Goal: Navigation & Orientation: Find specific page/section

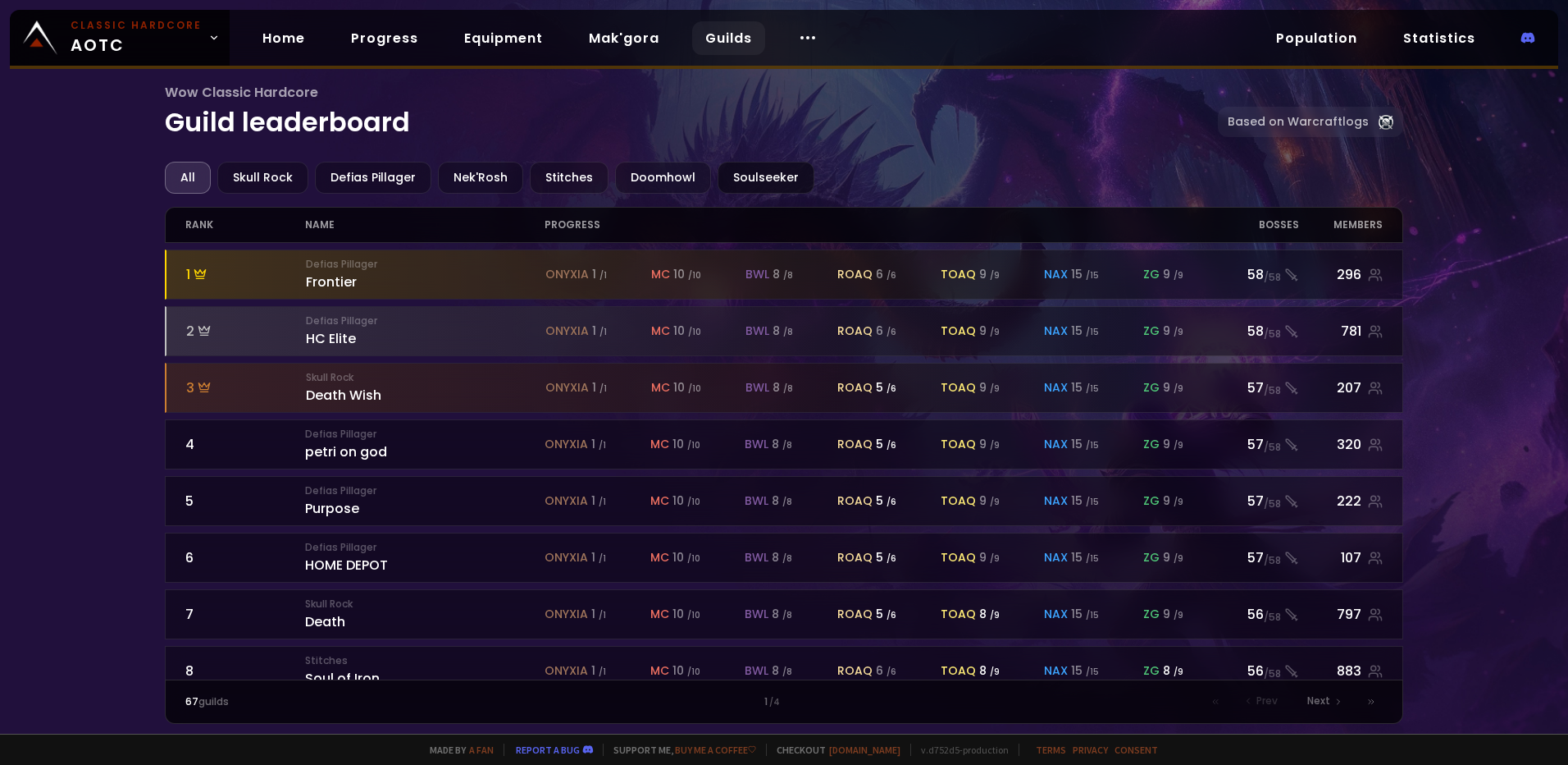
click at [739, 179] on div "Soulseeker" at bounding box center [767, 178] width 97 height 32
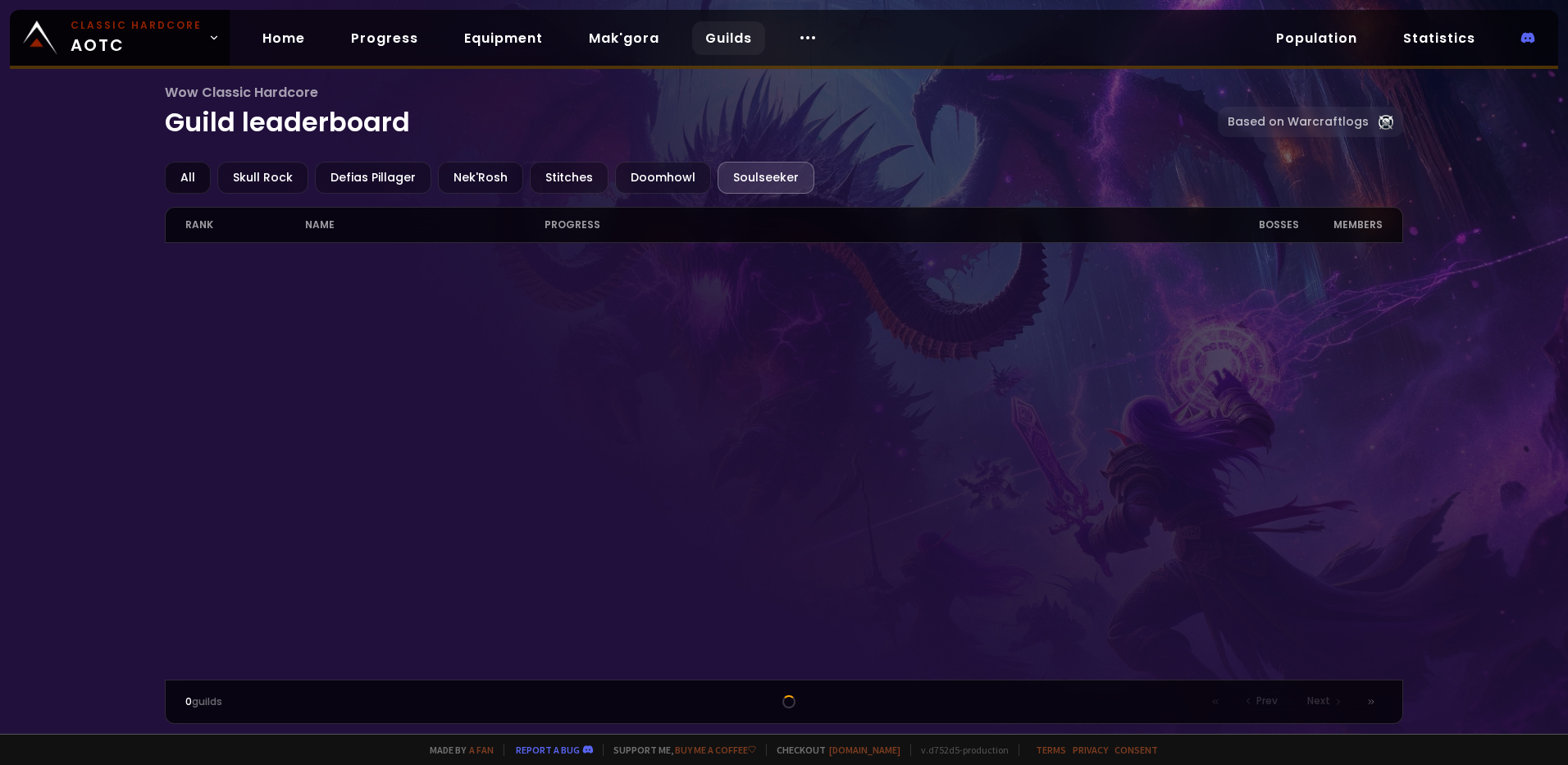
click at [190, 177] on div "All" at bounding box center [188, 178] width 46 height 32
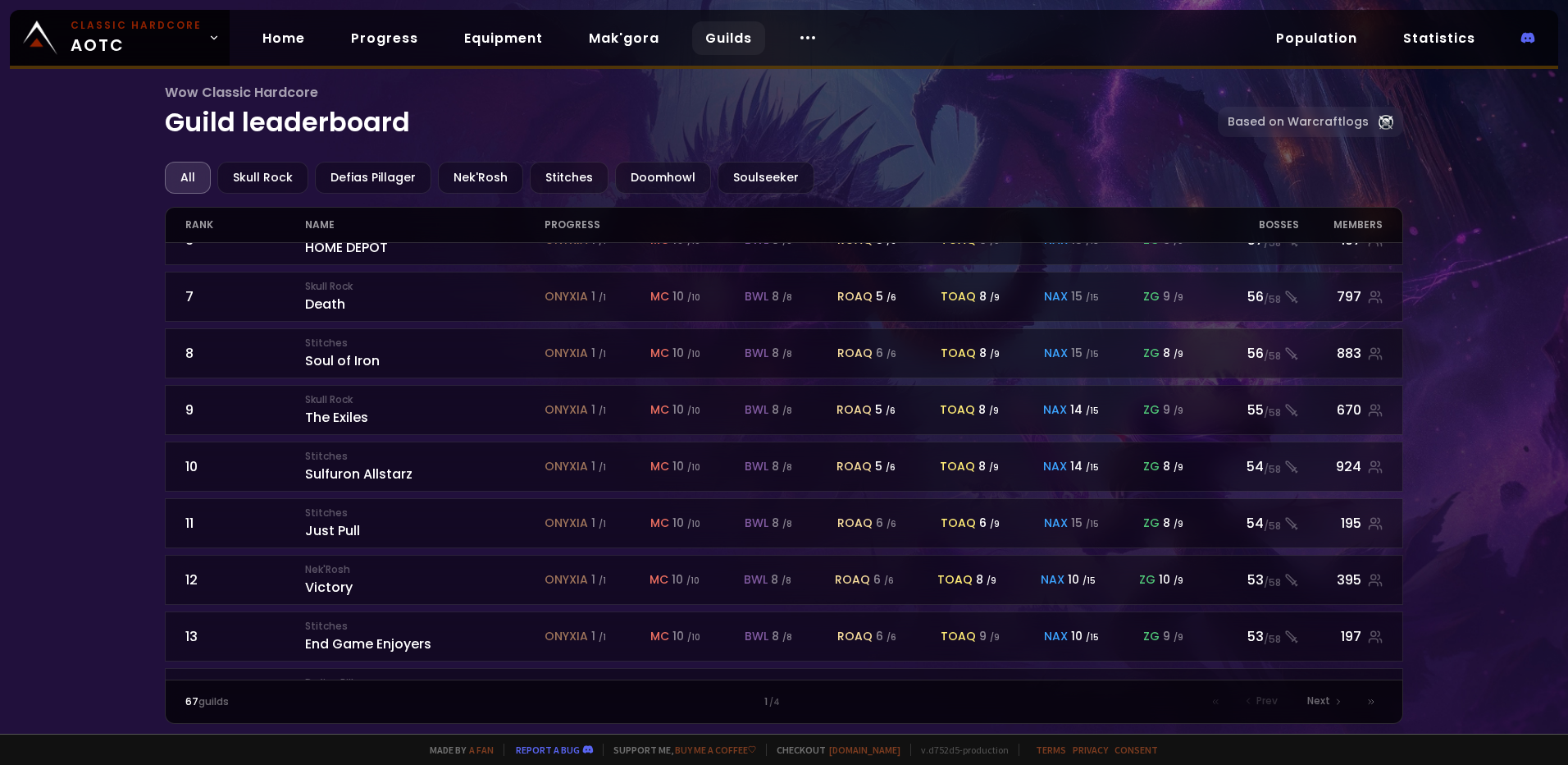
scroll to position [328, 0]
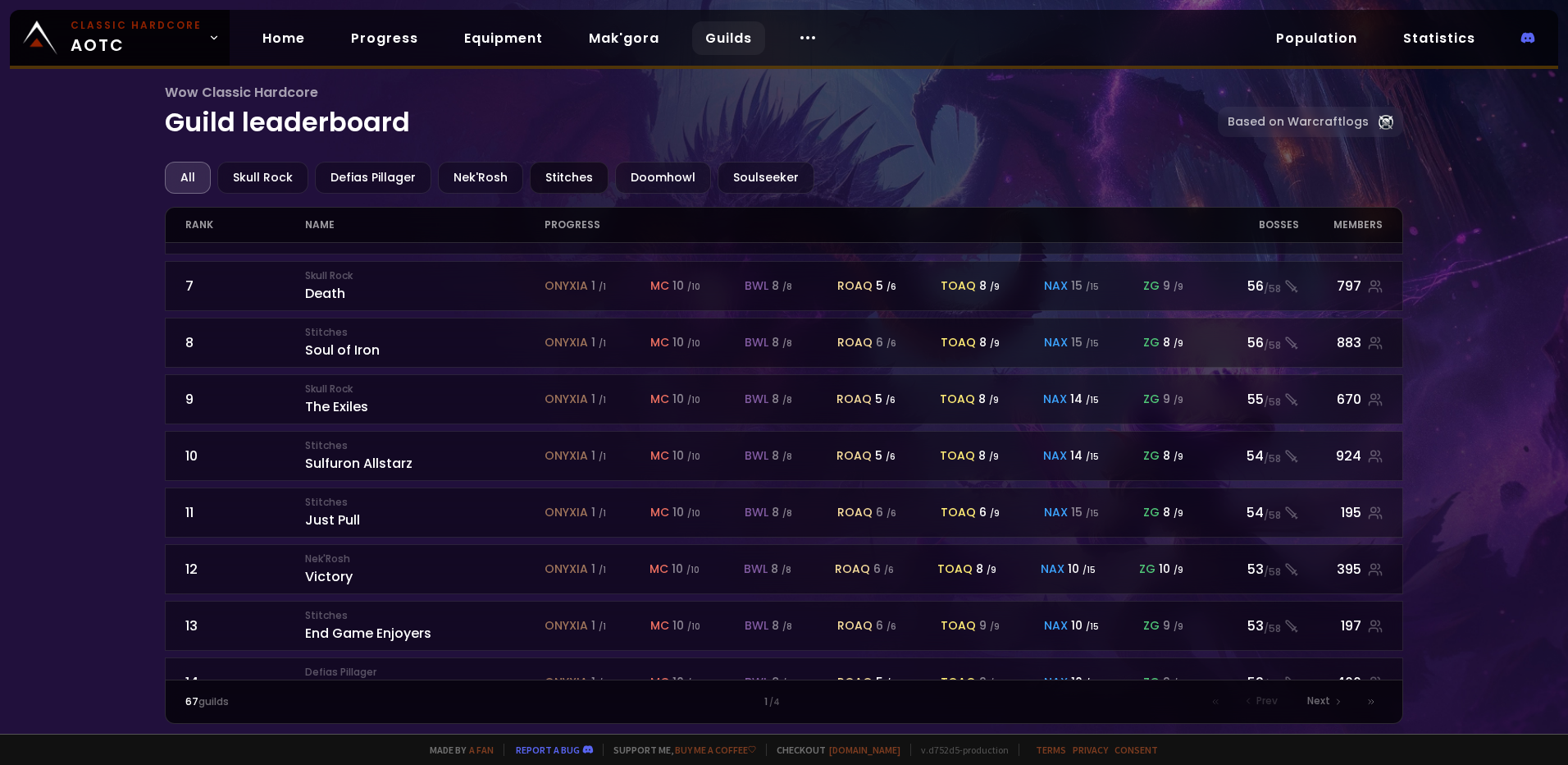
click at [552, 181] on div "Stitches" at bounding box center [569, 178] width 78 height 32
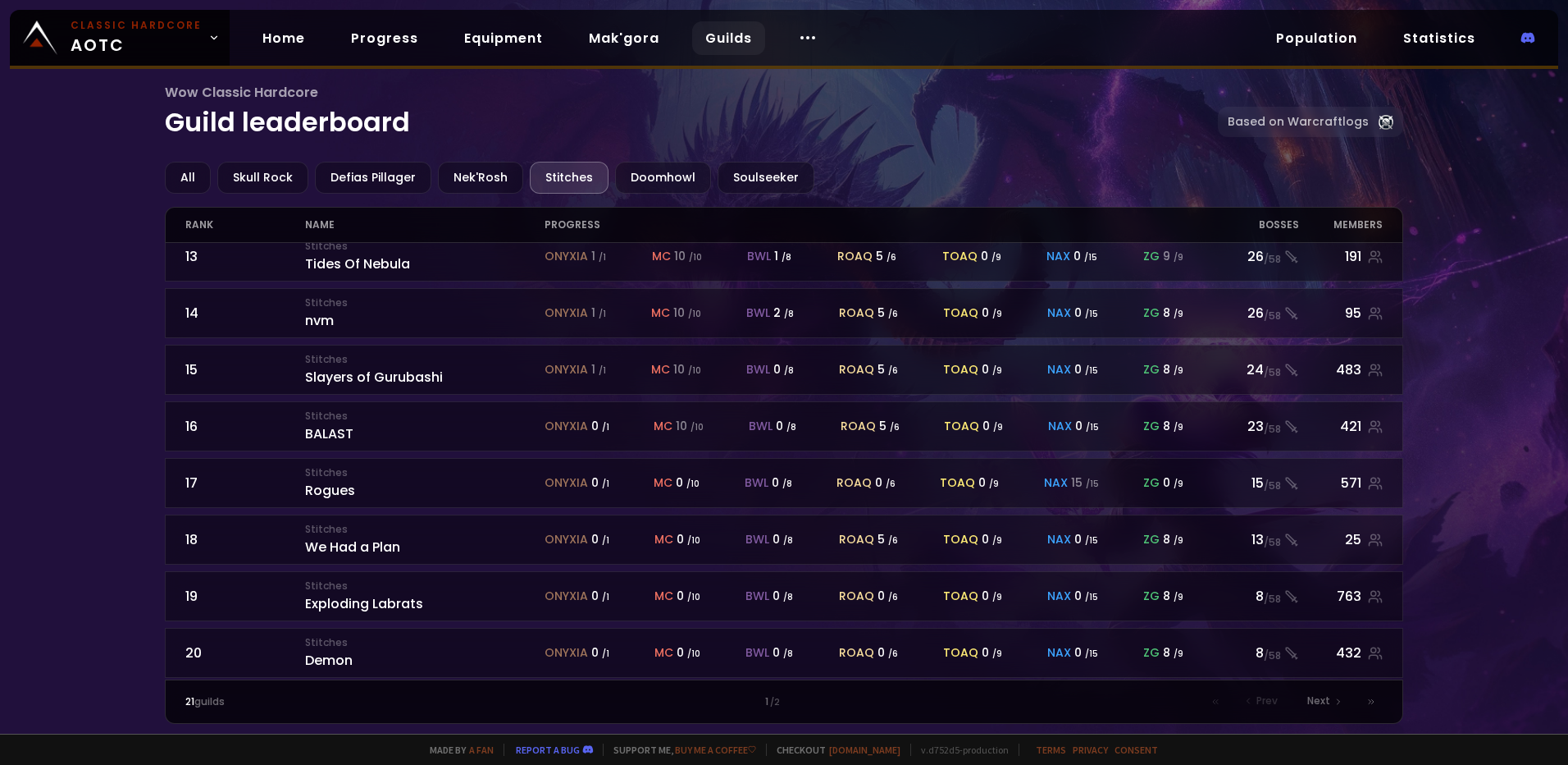
scroll to position [702, 0]
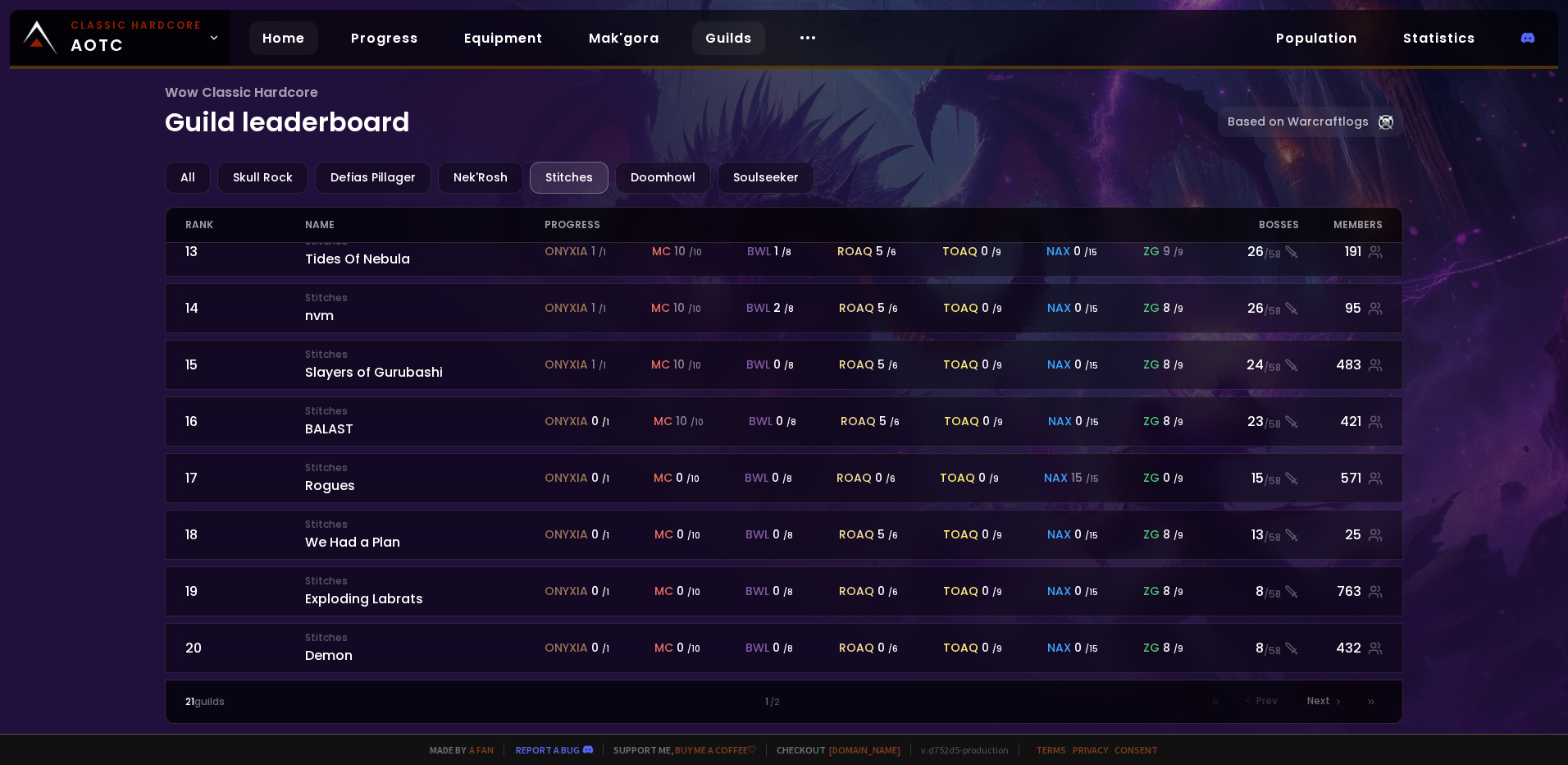
click at [290, 43] on link "Home" at bounding box center [284, 37] width 69 height 33
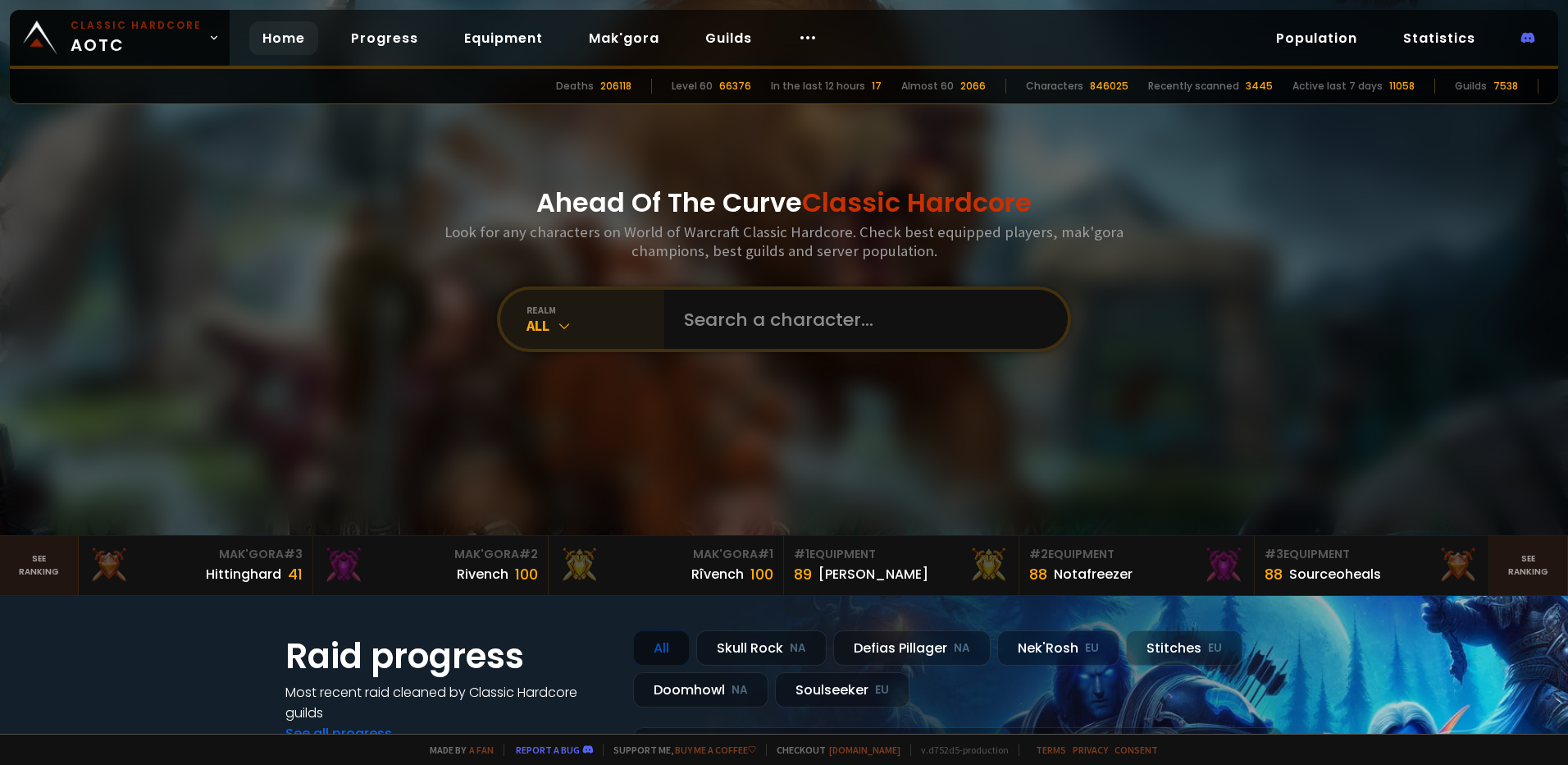
click at [564, 322] on icon at bounding box center [564, 325] width 16 height 16
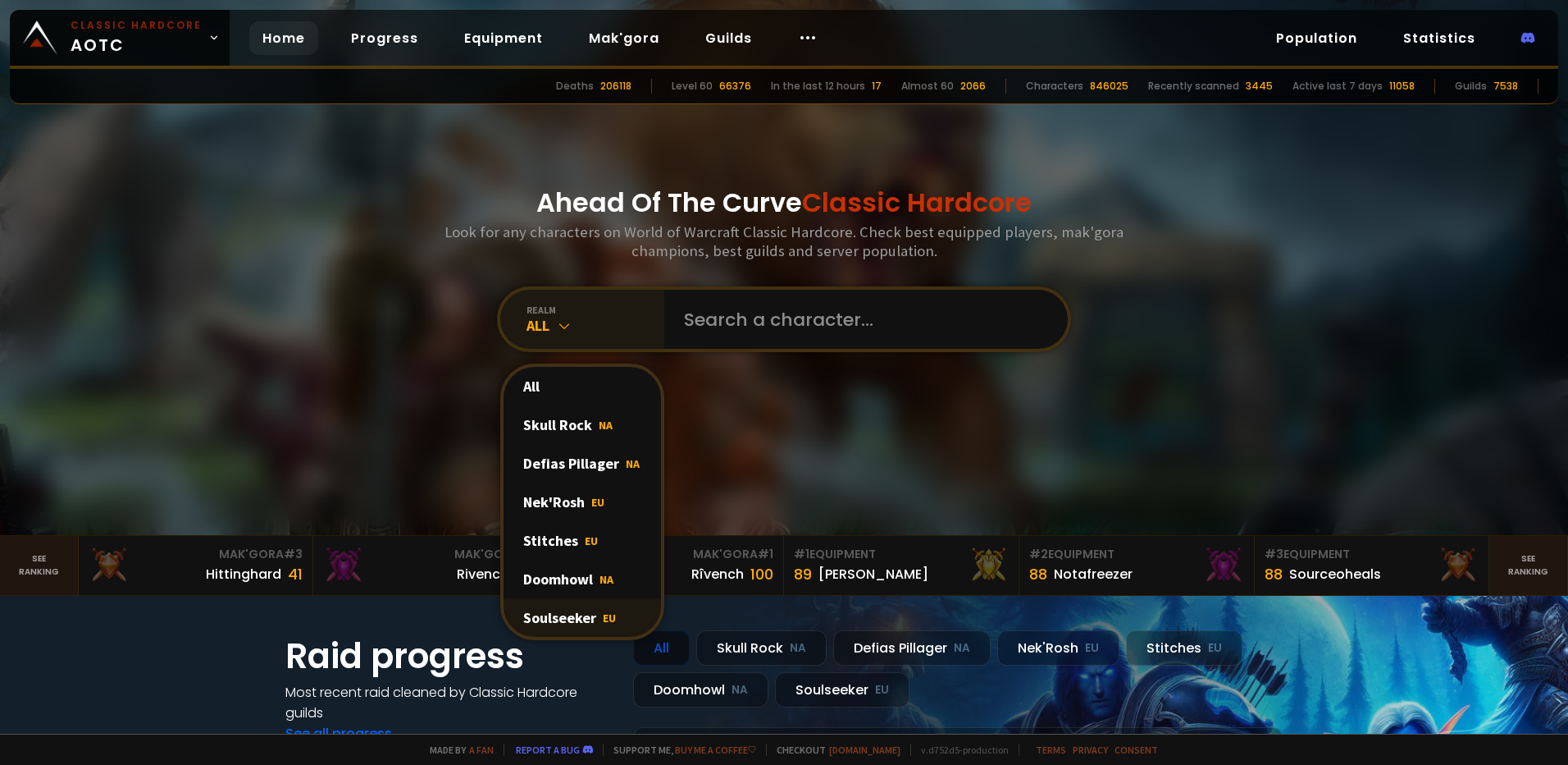
click at [547, 622] on div "Soulseeker EU" at bounding box center [582, 617] width 158 height 38
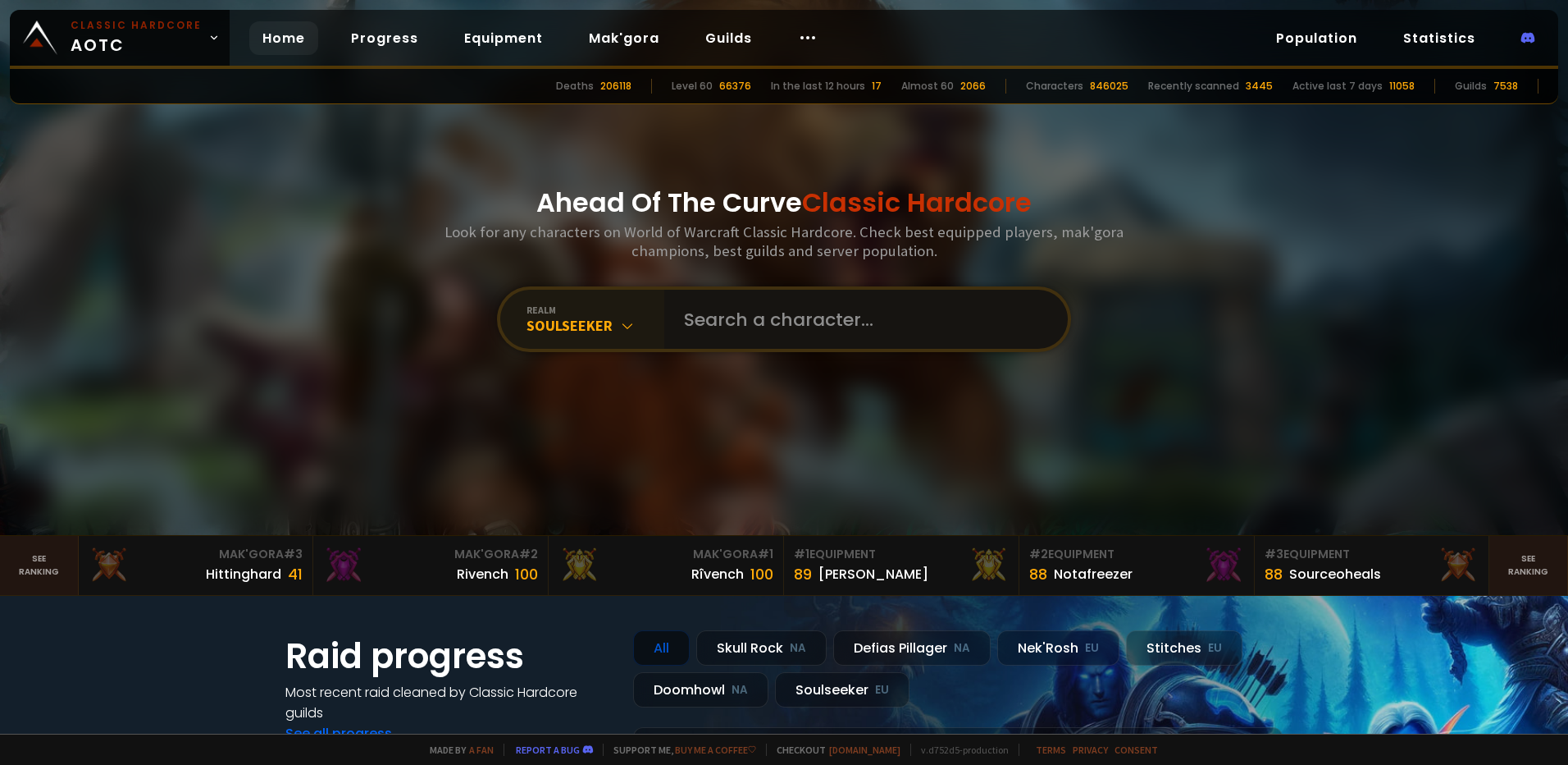
click at [695, 325] on input "text" at bounding box center [861, 319] width 374 height 59
type input "liste noire"
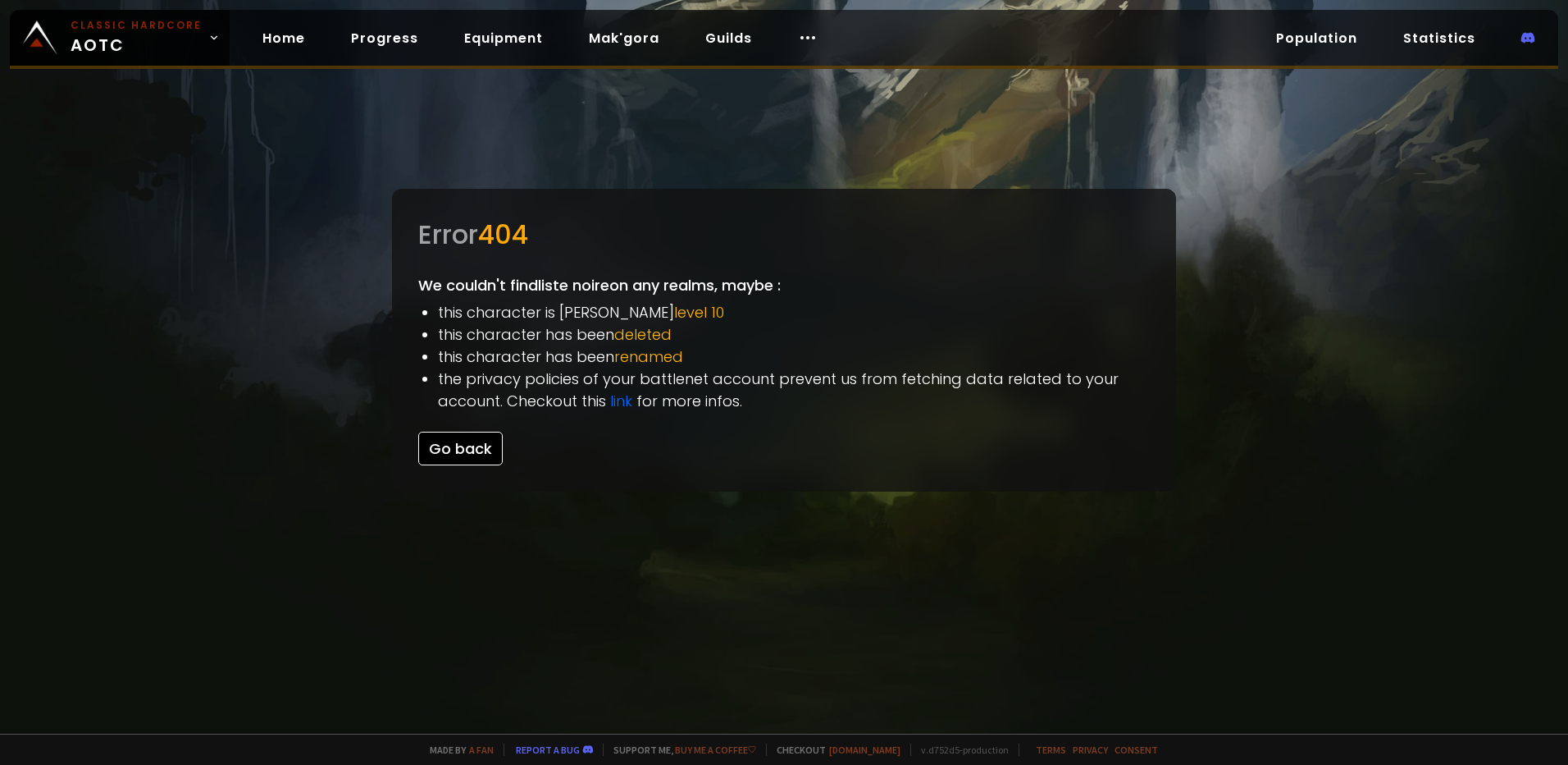
click at [459, 456] on button "Go back" at bounding box center [460, 448] width 84 height 33
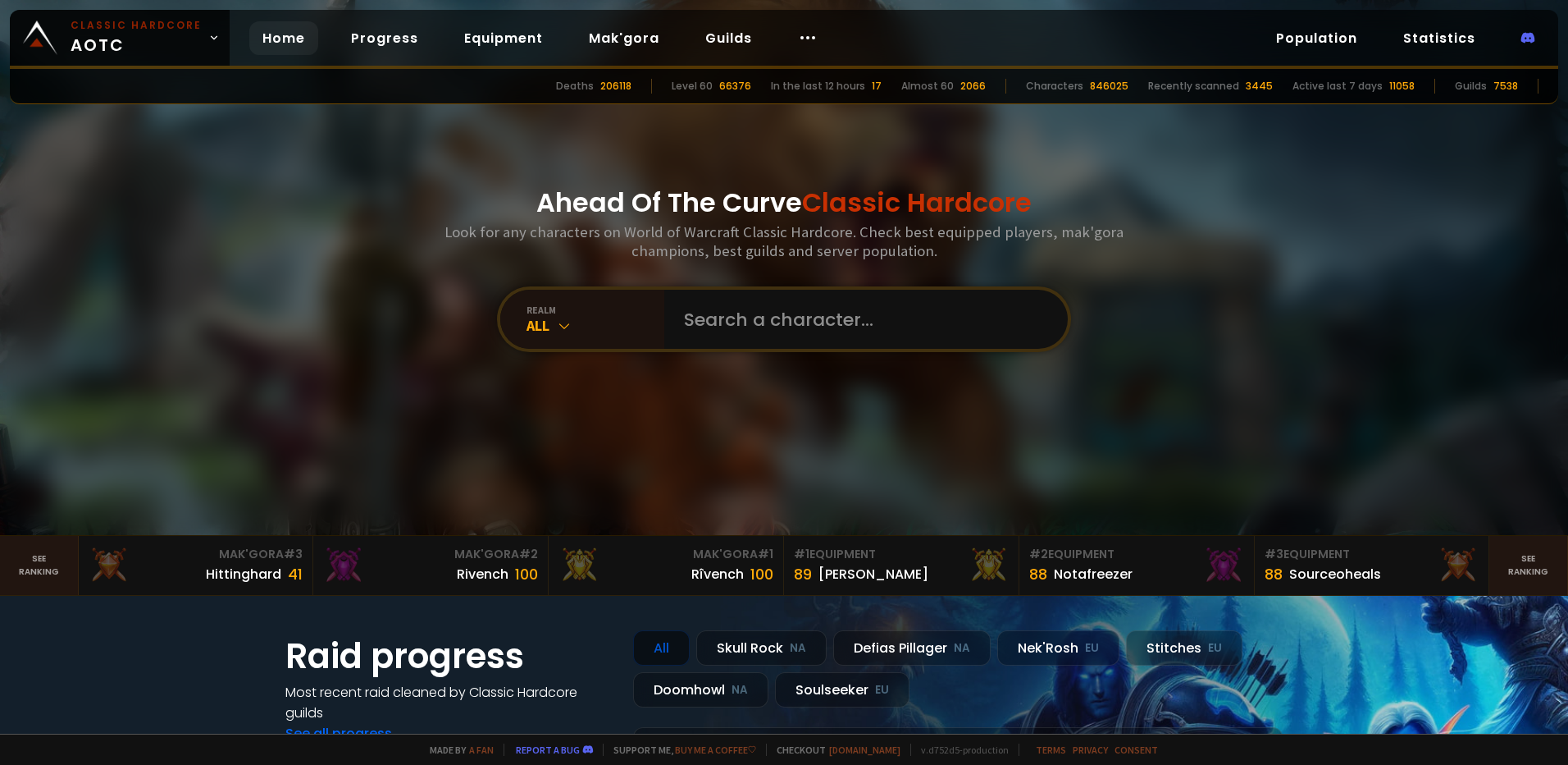
click at [278, 40] on link "Home" at bounding box center [284, 37] width 69 height 33
click at [807, 37] on circle at bounding box center [808, 37] width 2 height 2
click at [712, 42] on link "Guilds" at bounding box center [729, 37] width 73 height 33
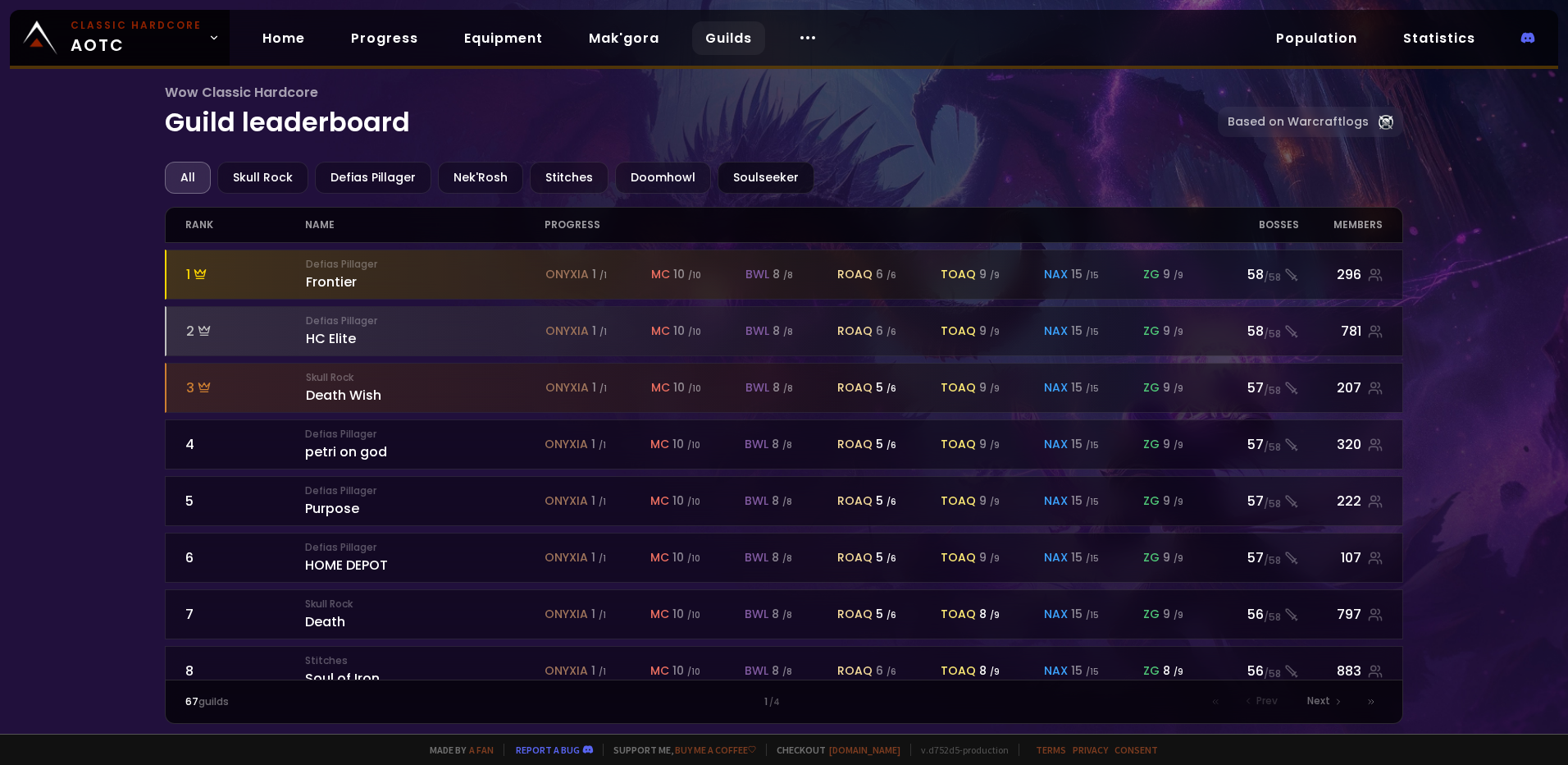
click at [738, 182] on div "Soulseeker" at bounding box center [767, 178] width 97 height 32
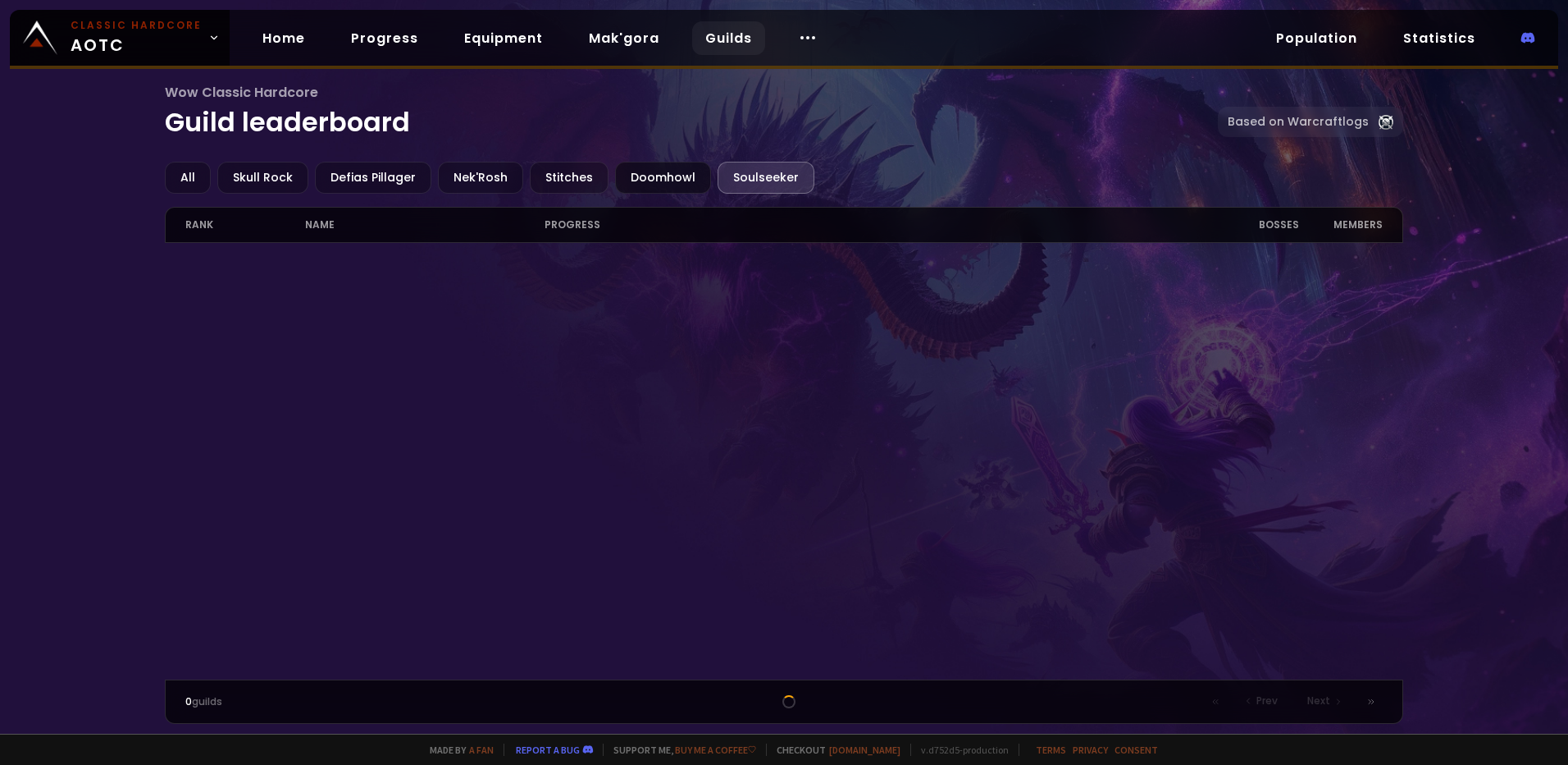
click at [636, 181] on div "Doomhowl" at bounding box center [663, 178] width 96 height 32
click at [566, 176] on div "Stitches" at bounding box center [569, 178] width 78 height 32
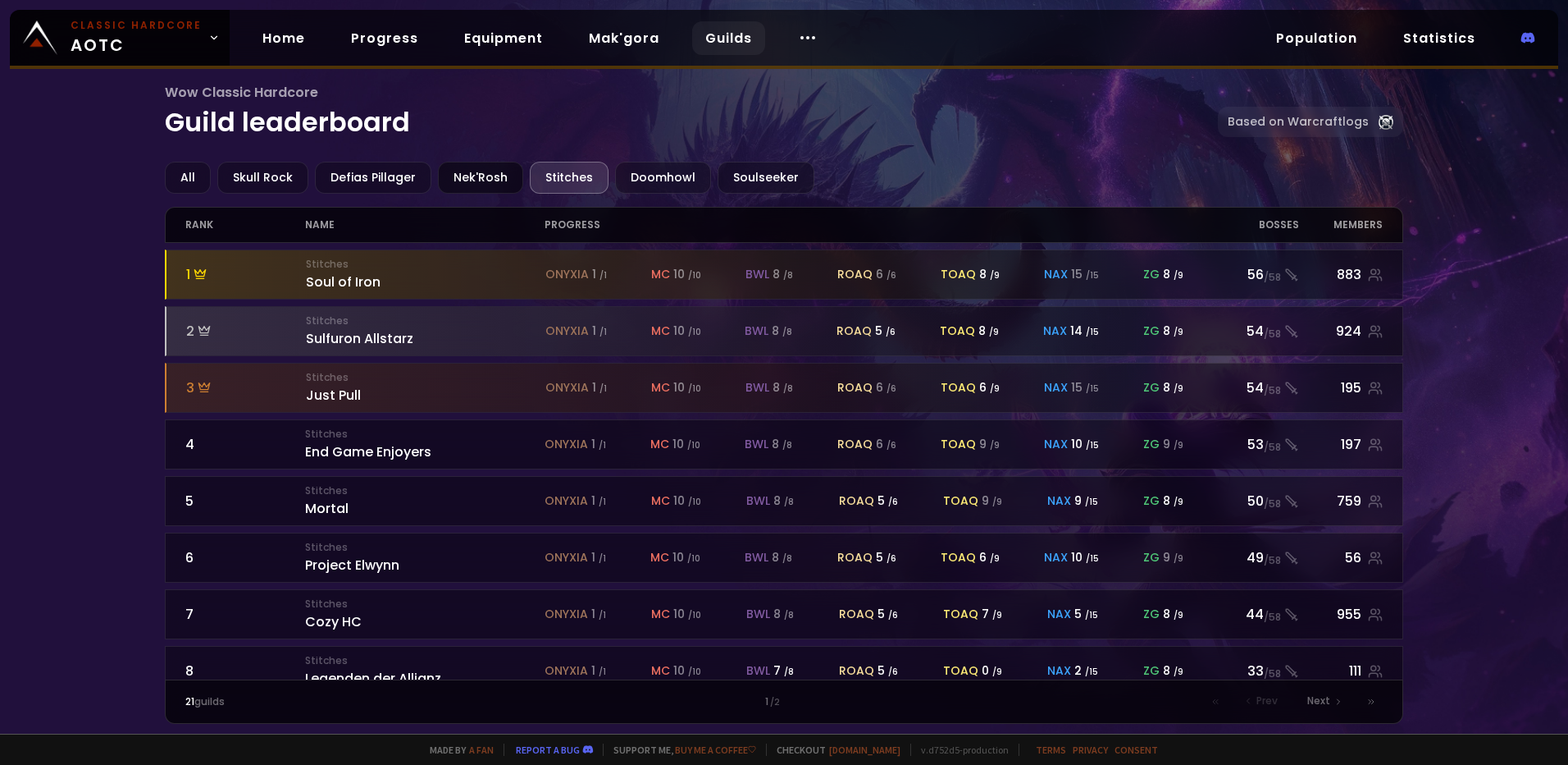
click at [473, 178] on div "Nek'Rosh" at bounding box center [480, 178] width 85 height 32
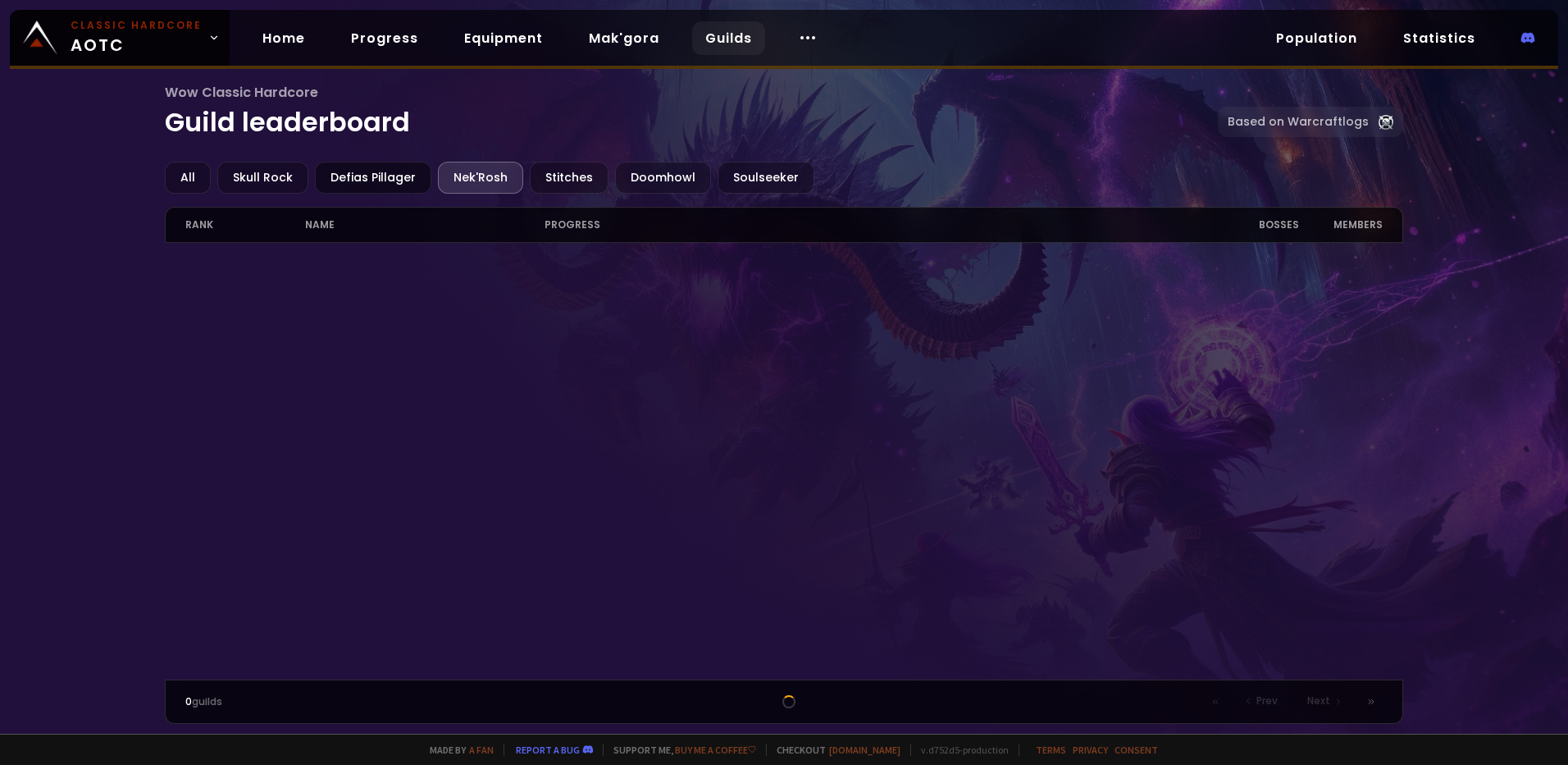
click at [364, 177] on div "Defias Pillager" at bounding box center [373, 178] width 117 height 32
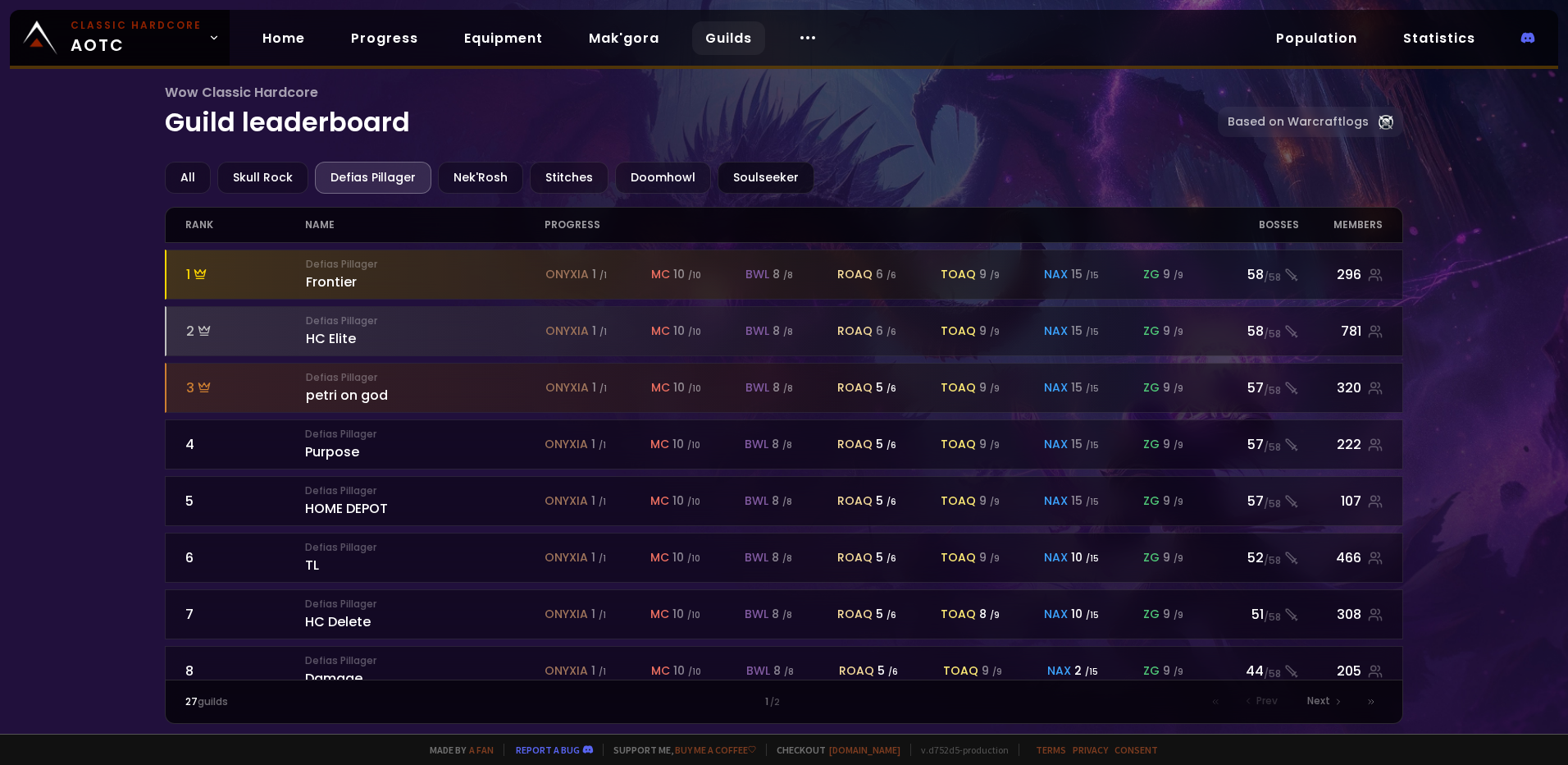
click at [749, 175] on div "Soulseeker" at bounding box center [767, 178] width 97 height 32
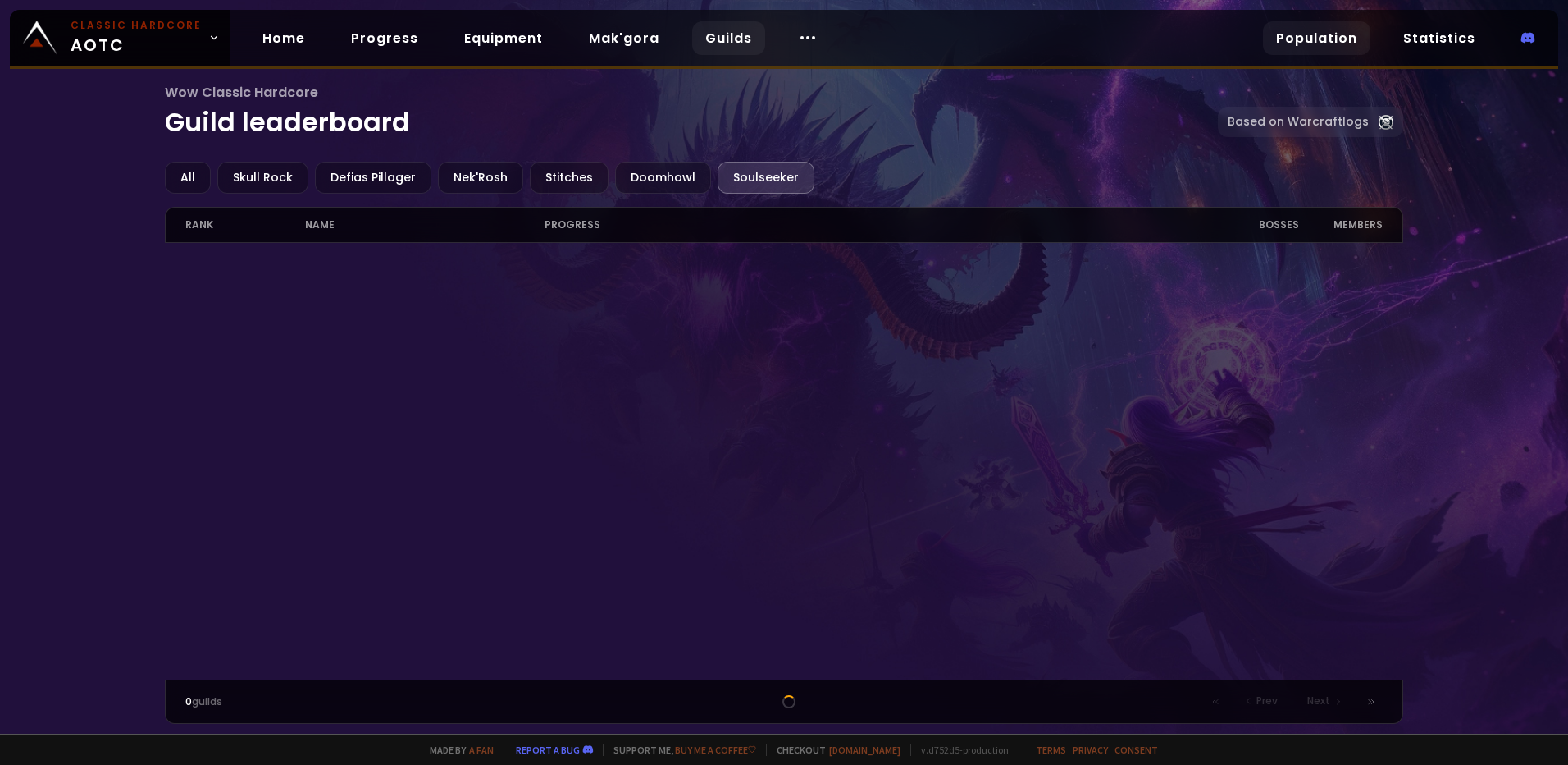
click at [1318, 35] on link "Population" at bounding box center [1317, 37] width 107 height 33
